Goal: Register for event/course

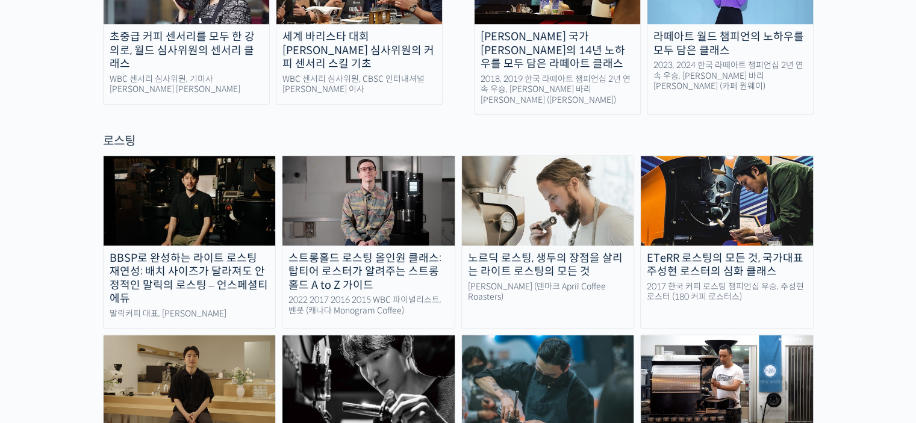
scroll to position [843, 0]
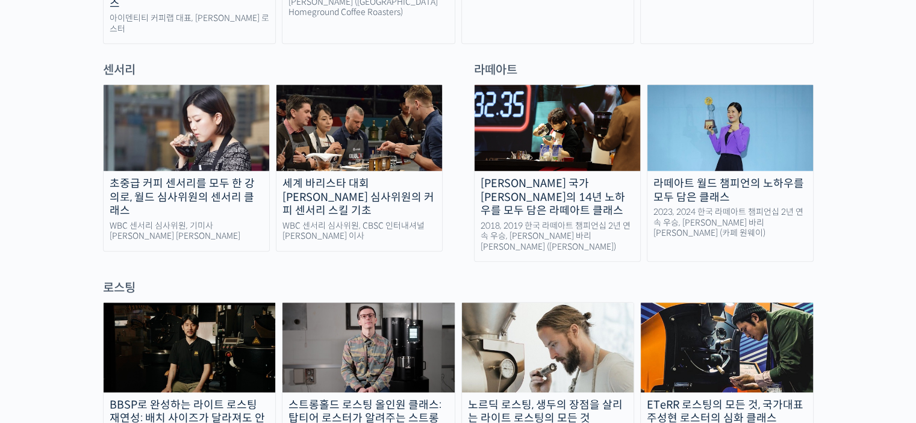
click at [404, 177] on div "세계 바리스타 대회 윤선희 심사위원의 커피 센서리 스킬 기초" at bounding box center [359, 197] width 166 height 41
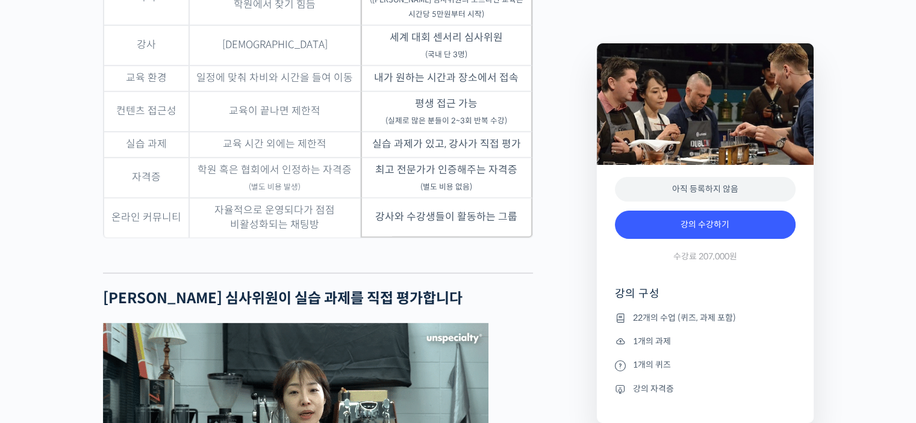
scroll to position [3630, 0]
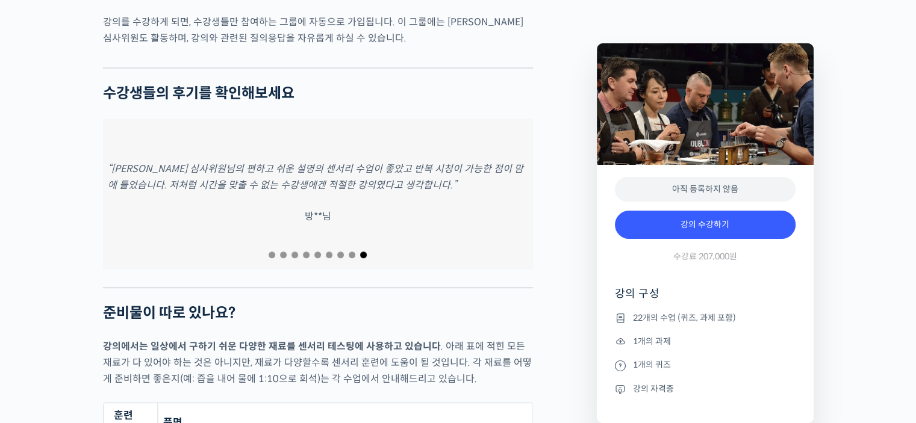
scroll to position [5196, 0]
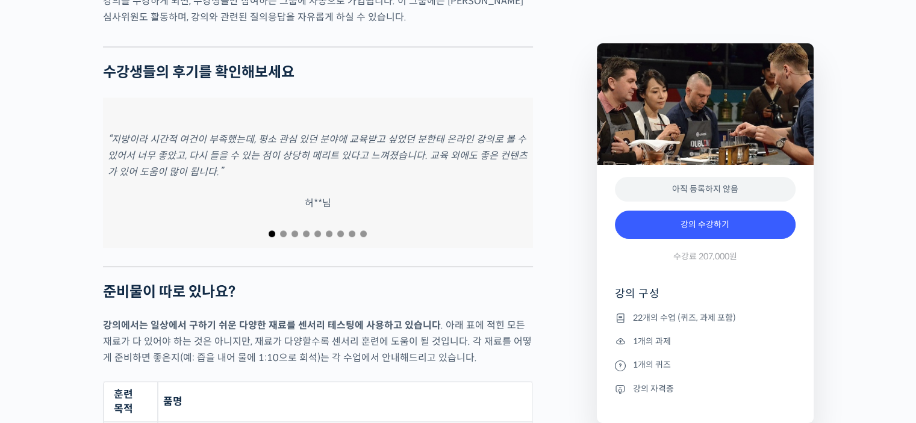
click at [285, 231] on span "Go to slide 2" at bounding box center [283, 234] width 7 height 7
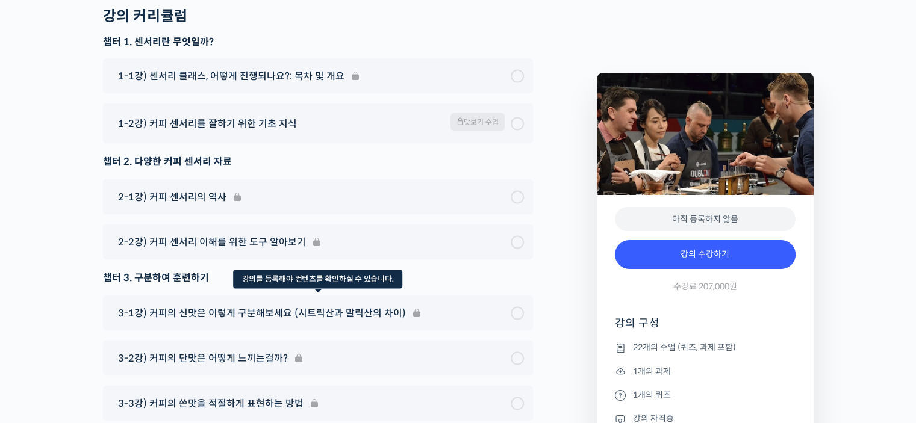
scroll to position [6782, 0]
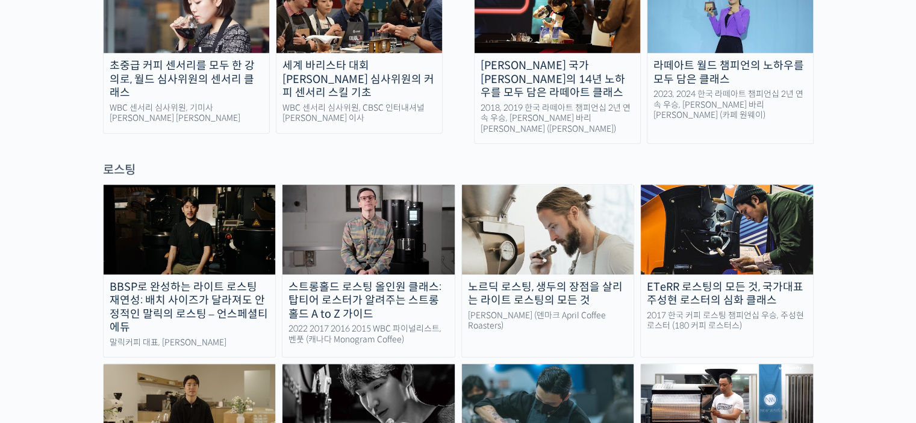
scroll to position [964, 0]
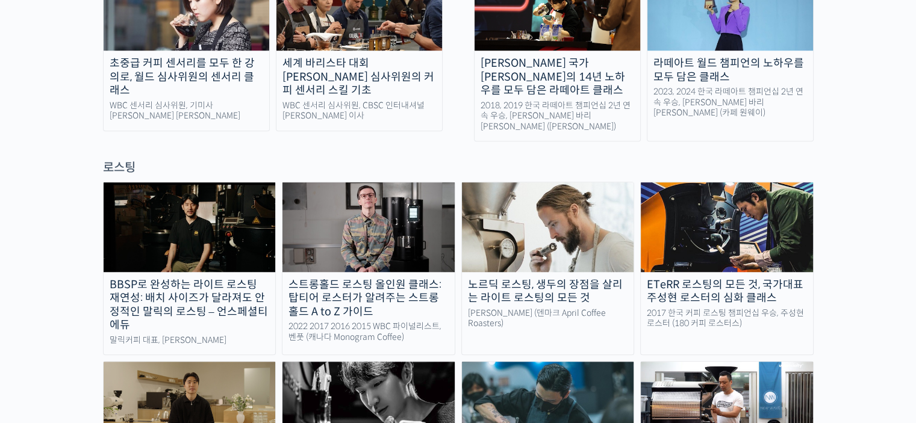
click at [220, 57] on div "초중급 커피 센서리를 모두 한 강의로, 월드 심사위원의 센서리 클래스" at bounding box center [187, 77] width 166 height 41
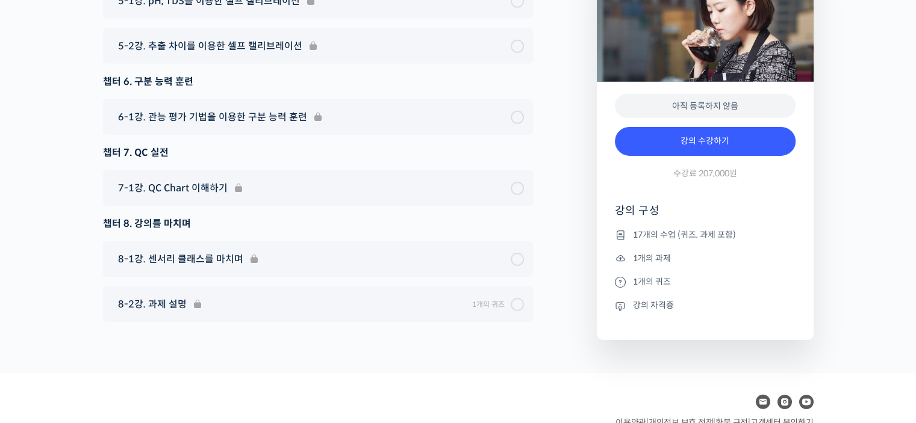
scroll to position [8401, 0]
